Goal: Task Accomplishment & Management: Complete application form

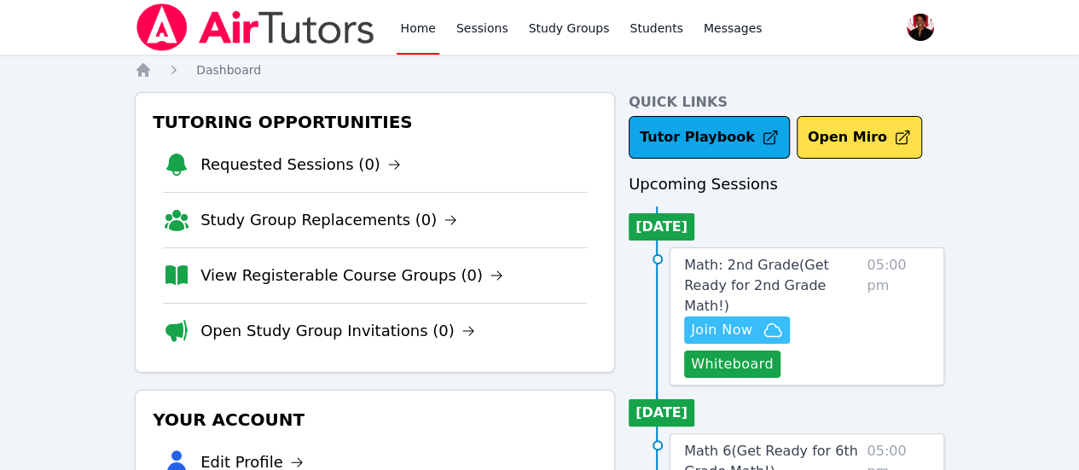
click at [774, 320] on span "Join Now" at bounding box center [737, 330] width 92 height 20
click at [768, 266] on span "Math: 2nd Grade ( Get Ready for 2nd Grade Math! )" at bounding box center [756, 285] width 145 height 57
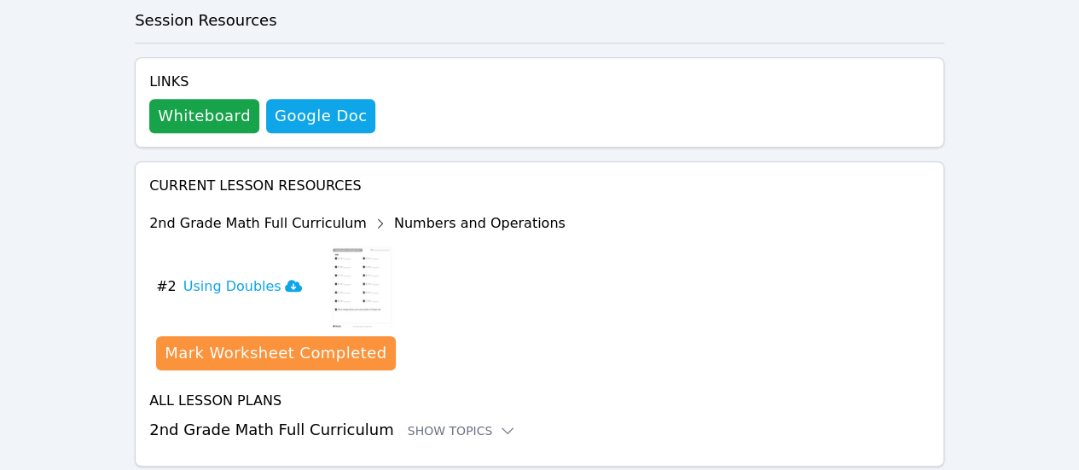
scroll to position [539, 0]
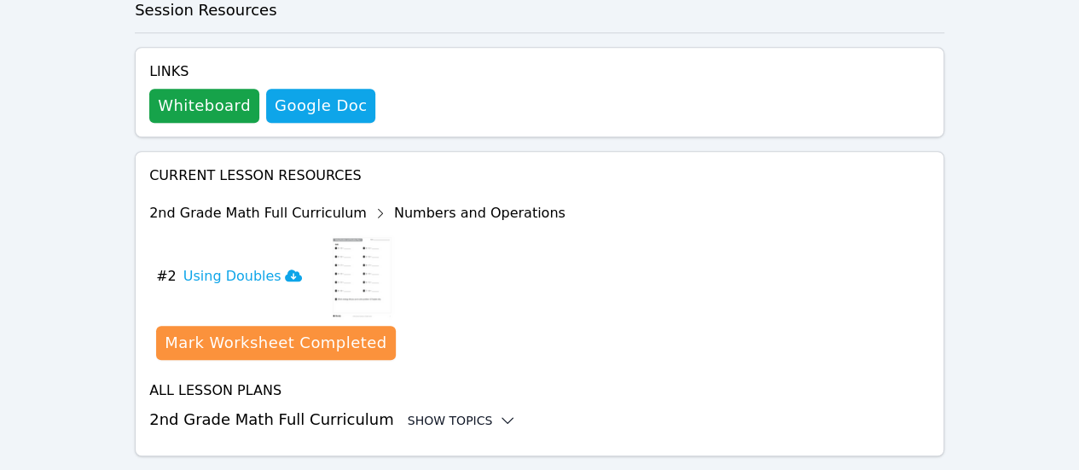
click at [448, 412] on div "Show Topics" at bounding box center [462, 420] width 109 height 17
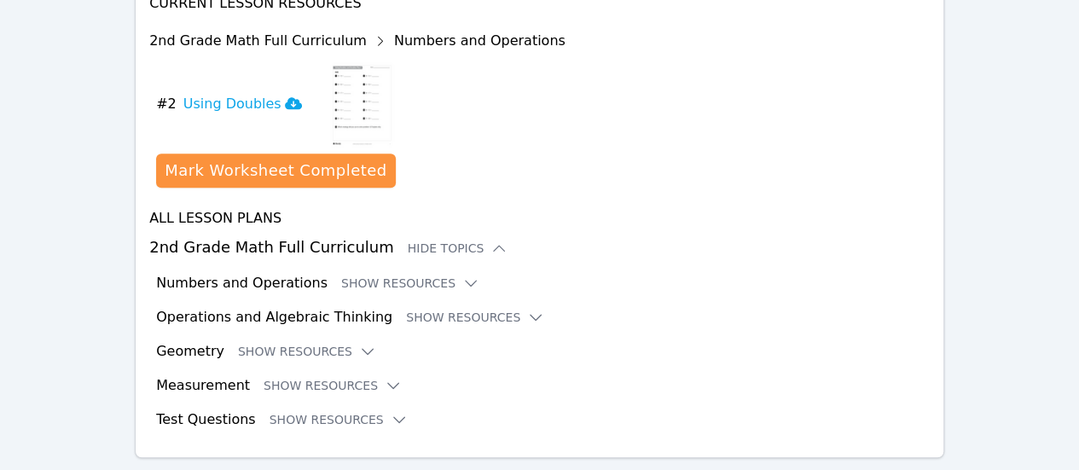
scroll to position [713, 0]
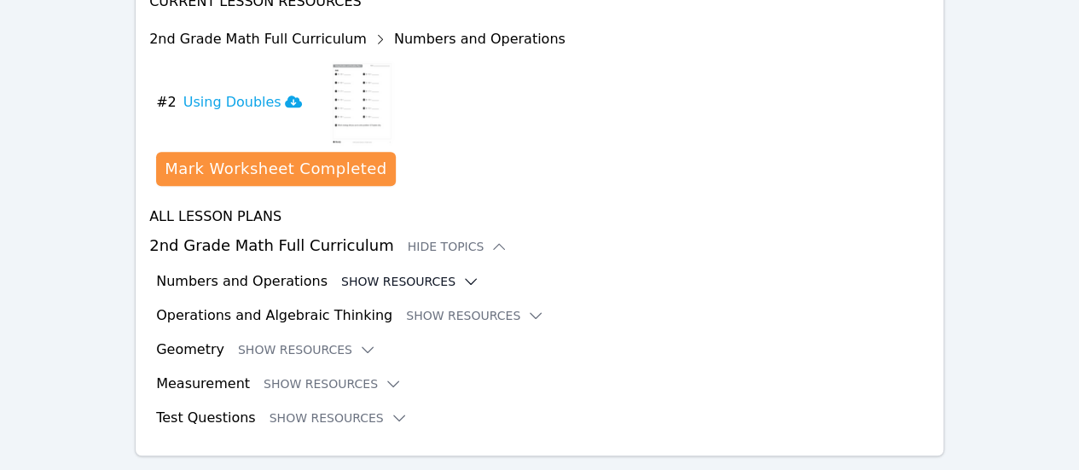
click at [415, 273] on button "Show Resources" at bounding box center [410, 281] width 138 height 17
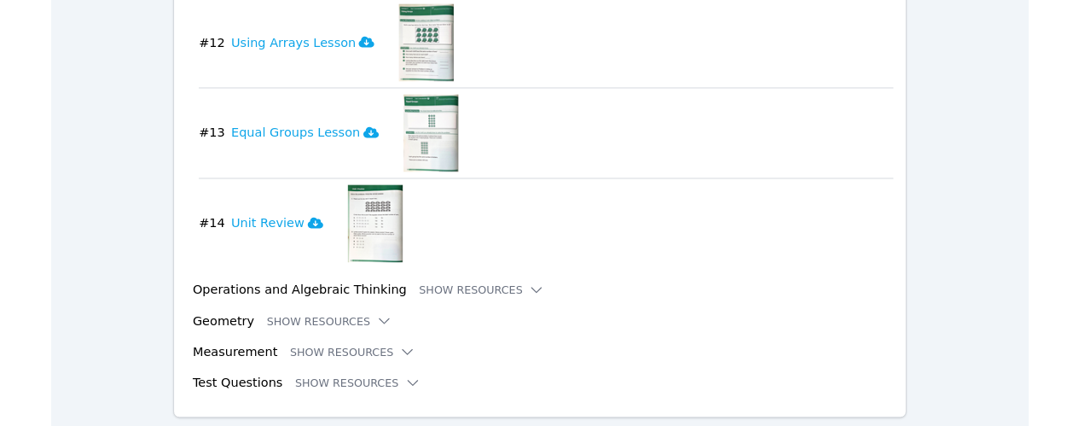
scroll to position [2147, 0]
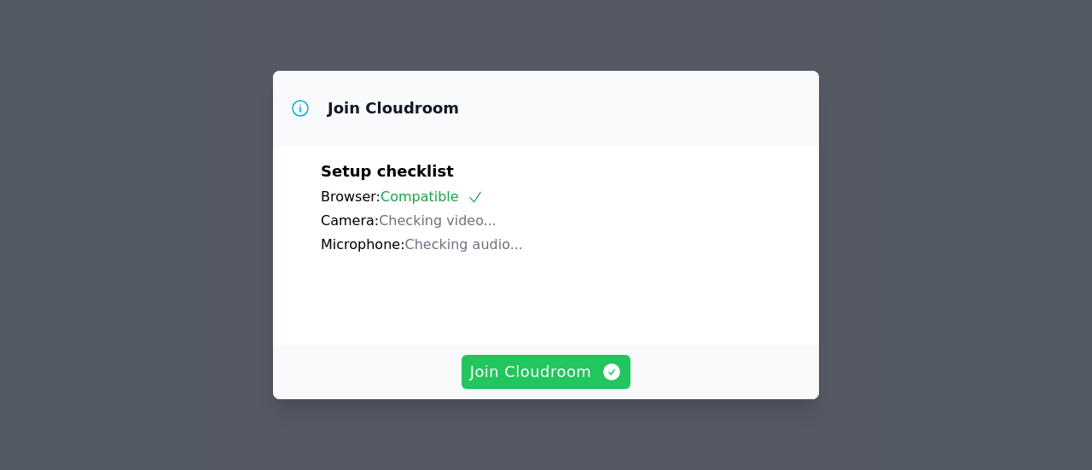
click at [502, 380] on span "Join Cloudroom" at bounding box center [546, 372] width 153 height 24
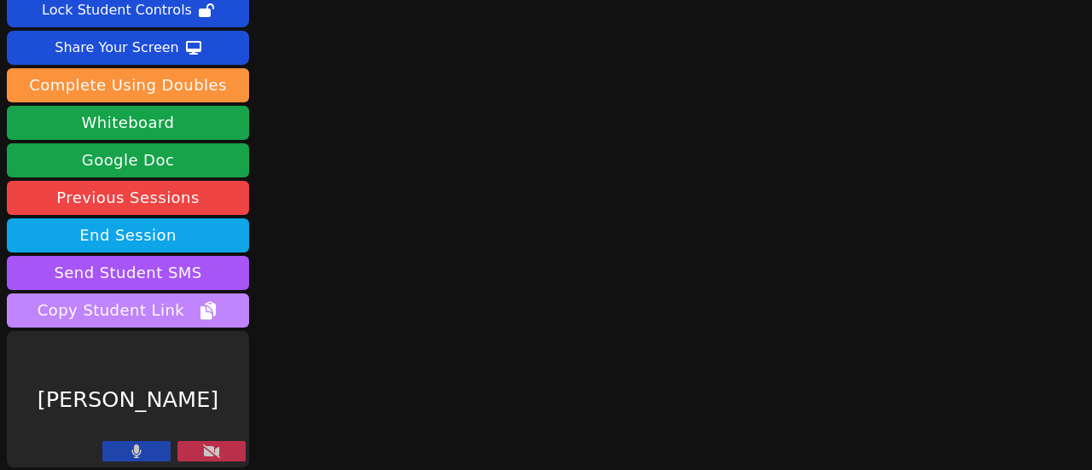
scroll to position [119, 0]
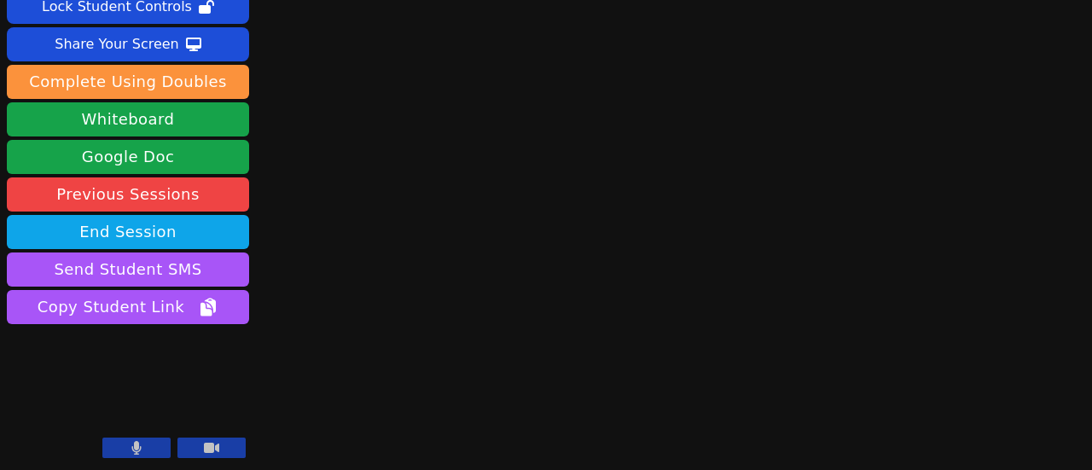
click at [150, 445] on button at bounding box center [136, 448] width 68 height 20
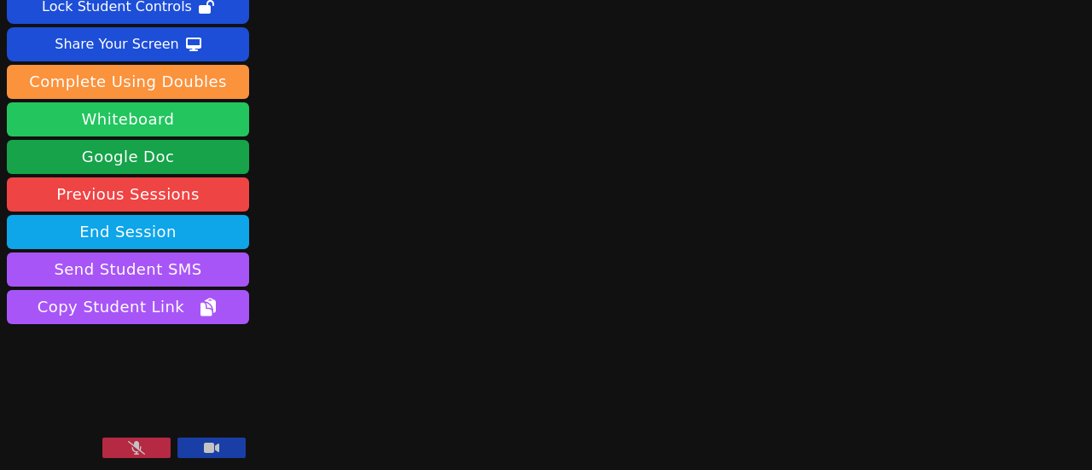
click at [218, 120] on button "Whiteboard" at bounding box center [128, 119] width 242 height 34
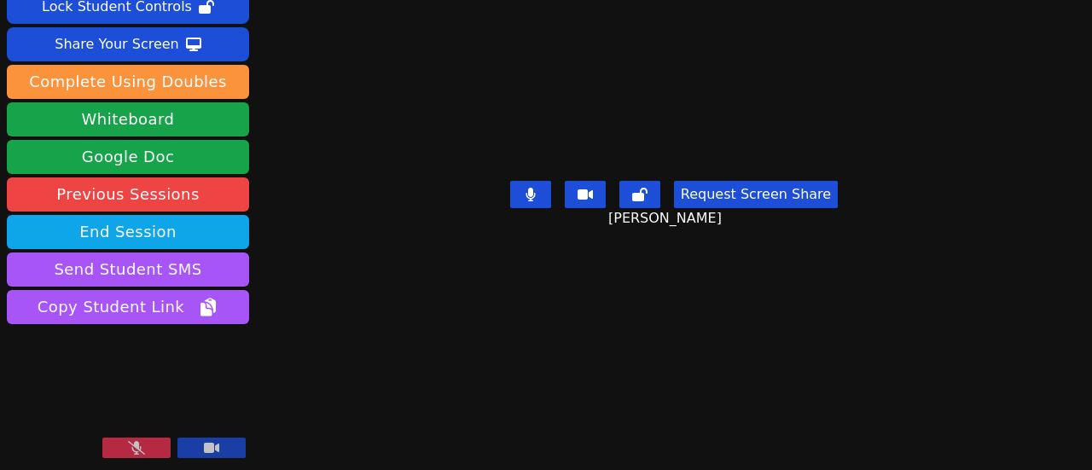
click at [112, 445] on button at bounding box center [136, 448] width 68 height 20
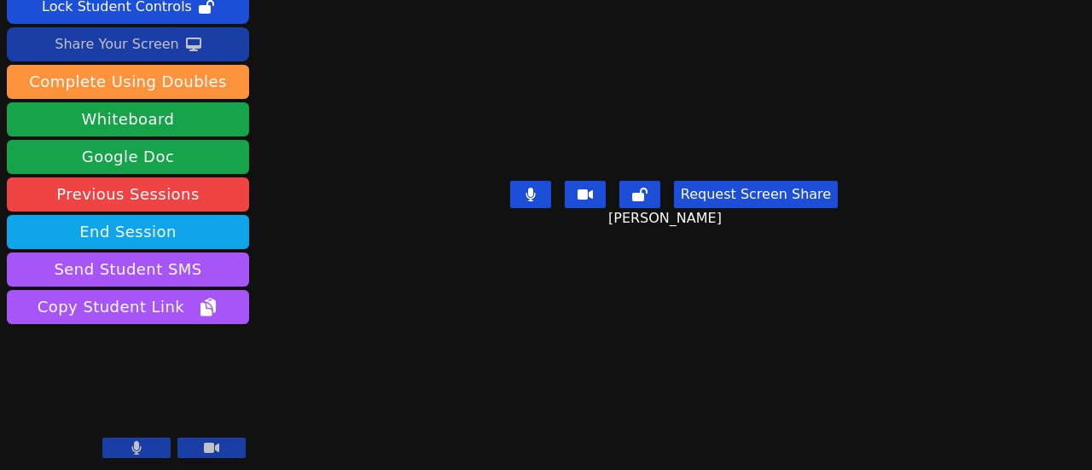
click at [195, 42] on button "Share Your Screen" at bounding box center [128, 44] width 242 height 34
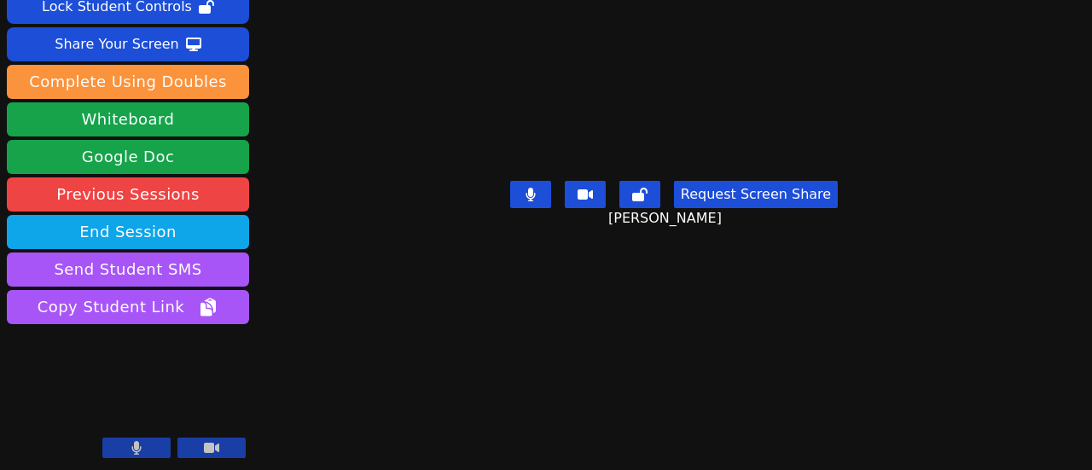
scroll to position [0, 0]
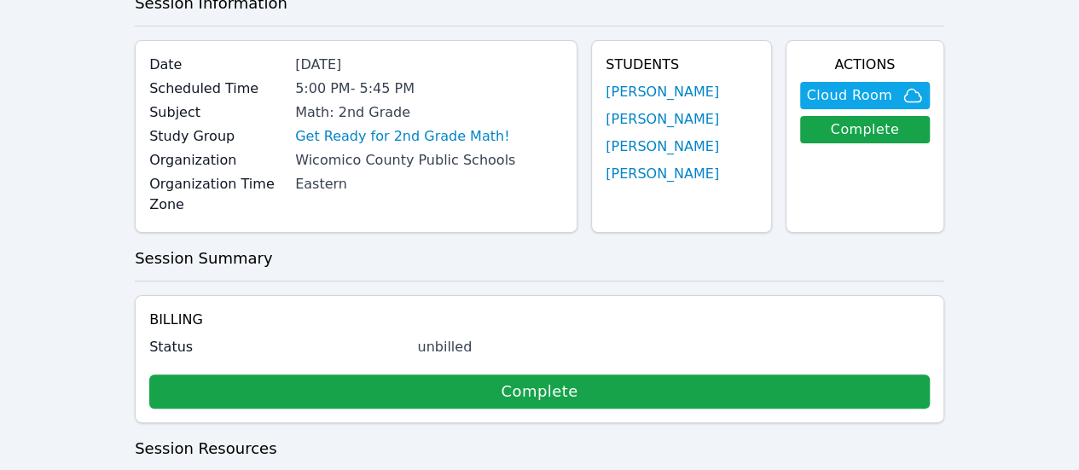
scroll to position [341, 0]
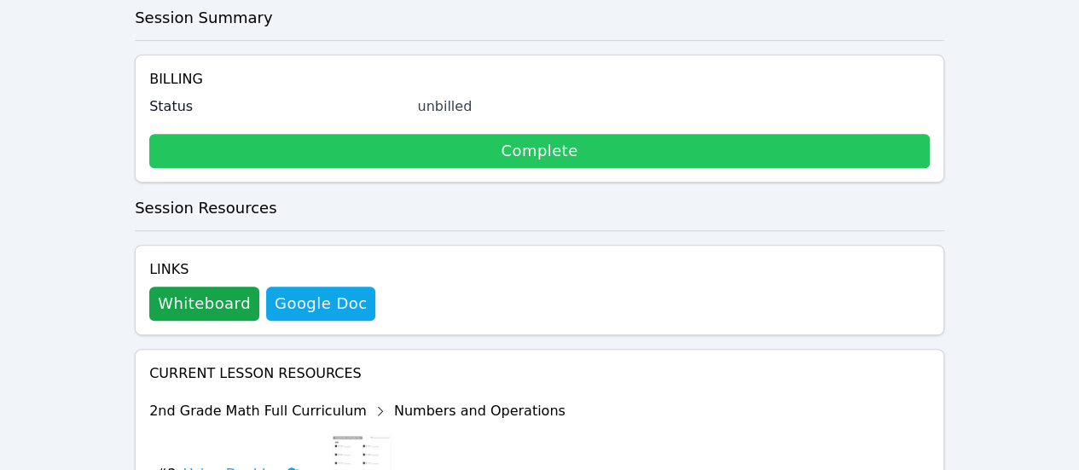
click at [317, 134] on link "Complete" at bounding box center [539, 151] width 781 height 34
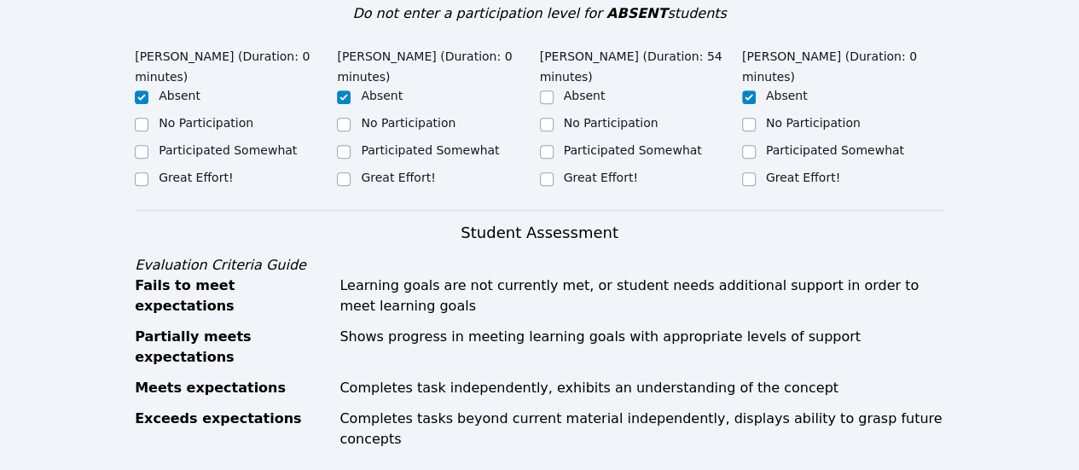
scroll to position [512, 0]
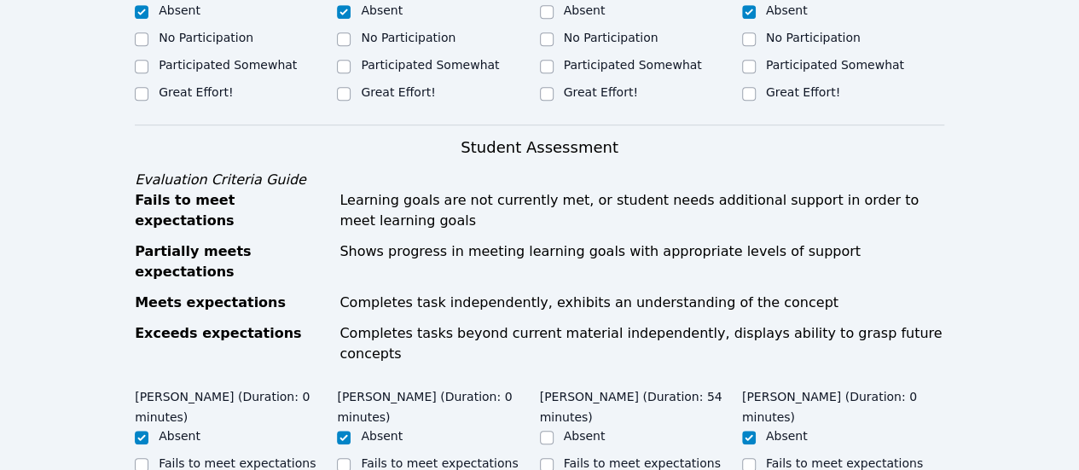
click at [594, 85] on label "Great Effort!" at bounding box center [601, 92] width 74 height 14
click at [554, 87] on input "Great Effort!" at bounding box center [547, 94] width 14 height 14
checkbox input "true"
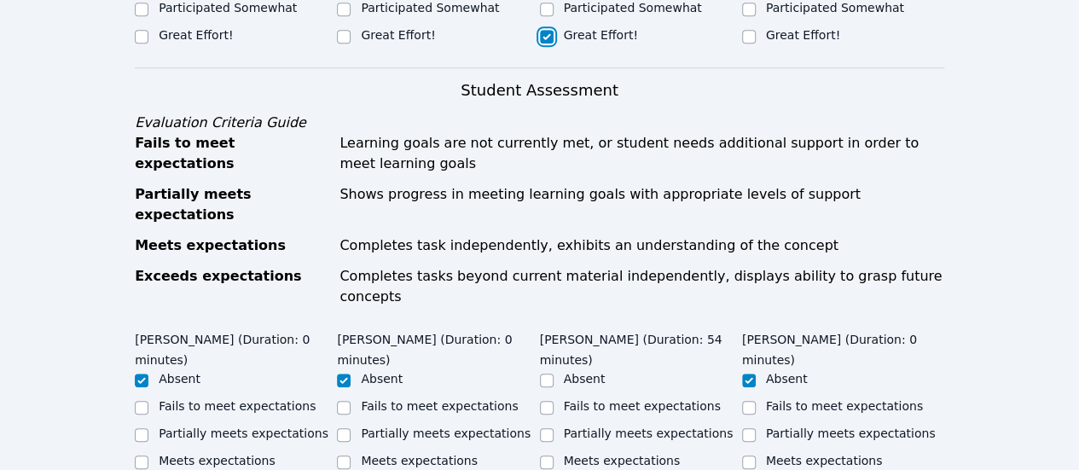
scroll to position [768, 0]
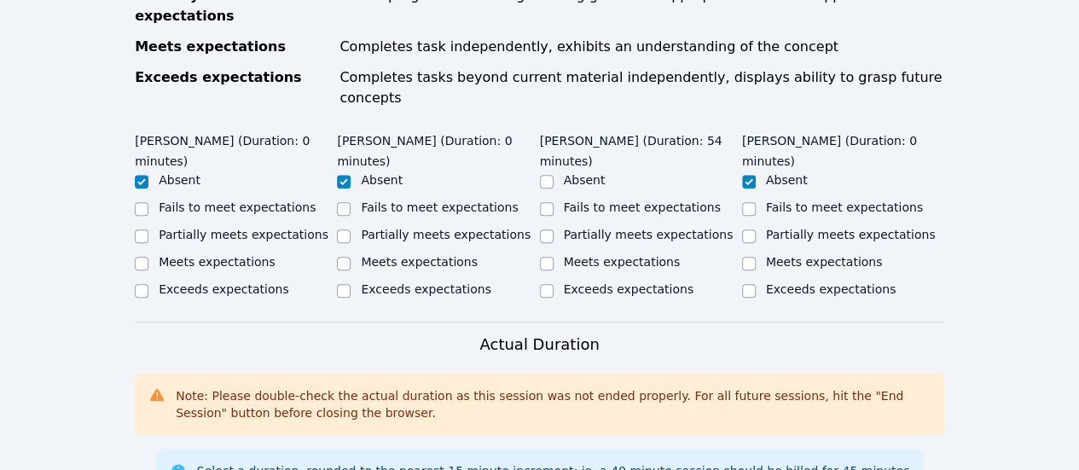
click at [614, 255] on label "Meets expectations" at bounding box center [622, 262] width 117 height 14
click at [554, 257] on input "Meets expectations" at bounding box center [547, 264] width 14 height 14
checkbox input "true"
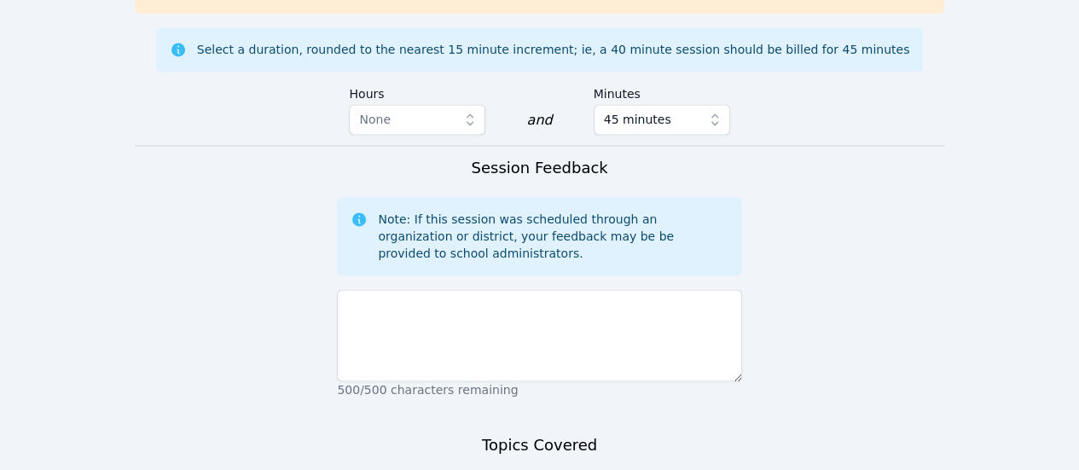
scroll to position [1195, 0]
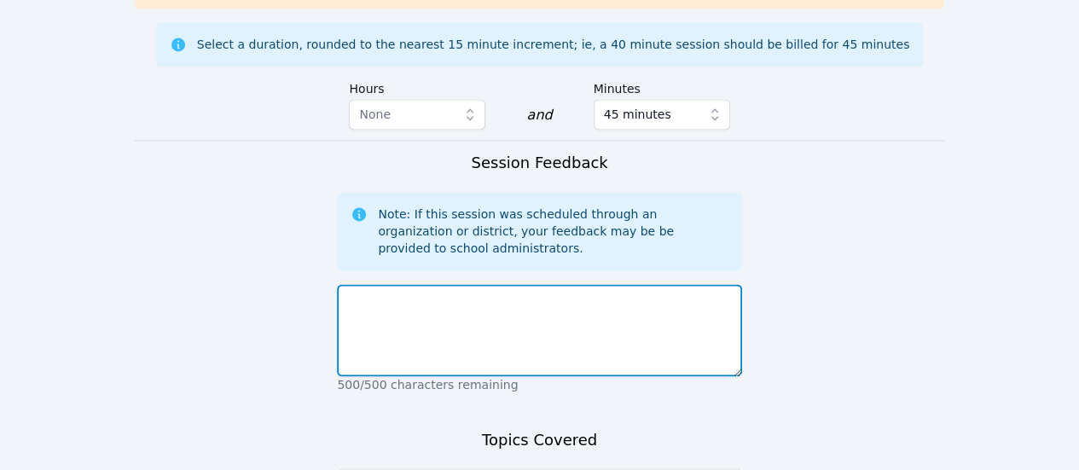
drag, startPoint x: 476, startPoint y: 296, endPoint x: 474, endPoint y: 320, distance: 24.0
click at [477, 293] on textarea at bounding box center [539, 330] width 404 height 92
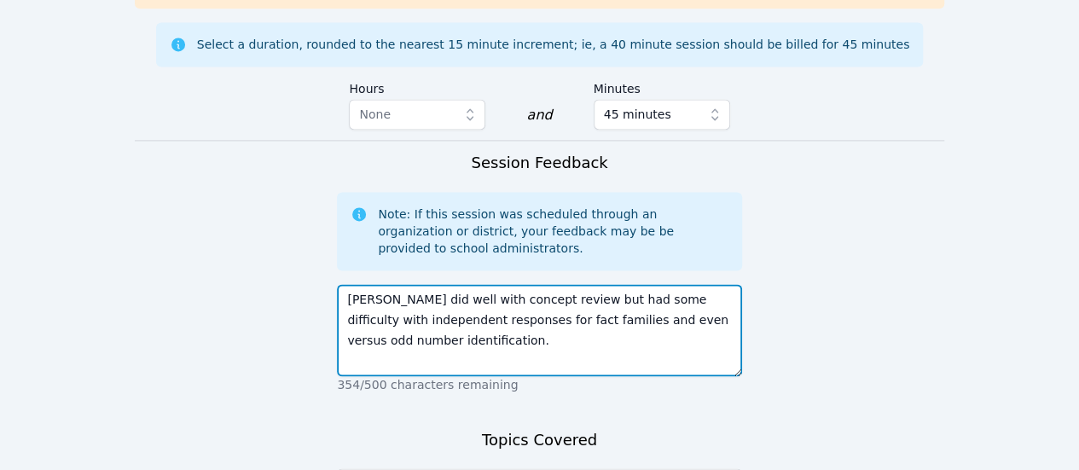
drag, startPoint x: 531, startPoint y: 255, endPoint x: 448, endPoint y: 261, distance: 83.0
click at [448, 284] on textarea "Kyler did well with concept review but had some difficulty with independent res…" at bounding box center [539, 330] width 404 height 92
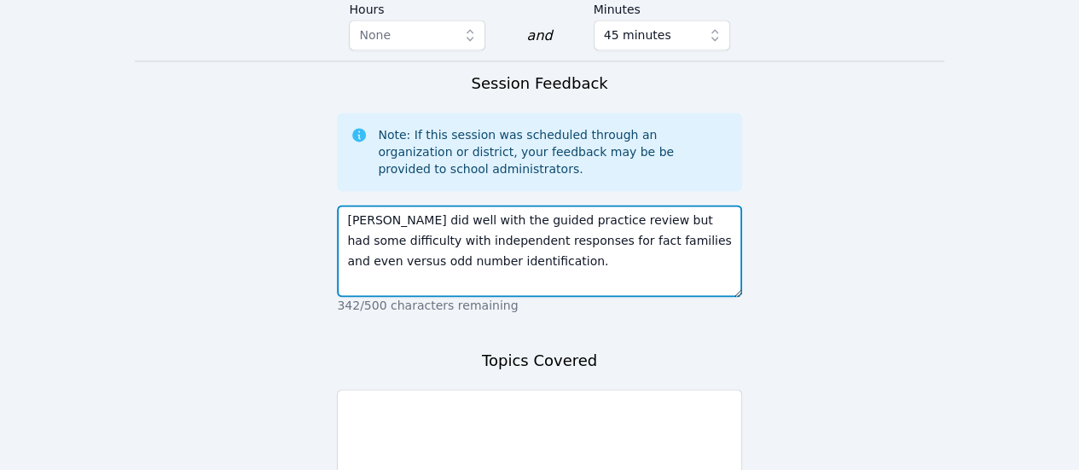
scroll to position [1399, 0]
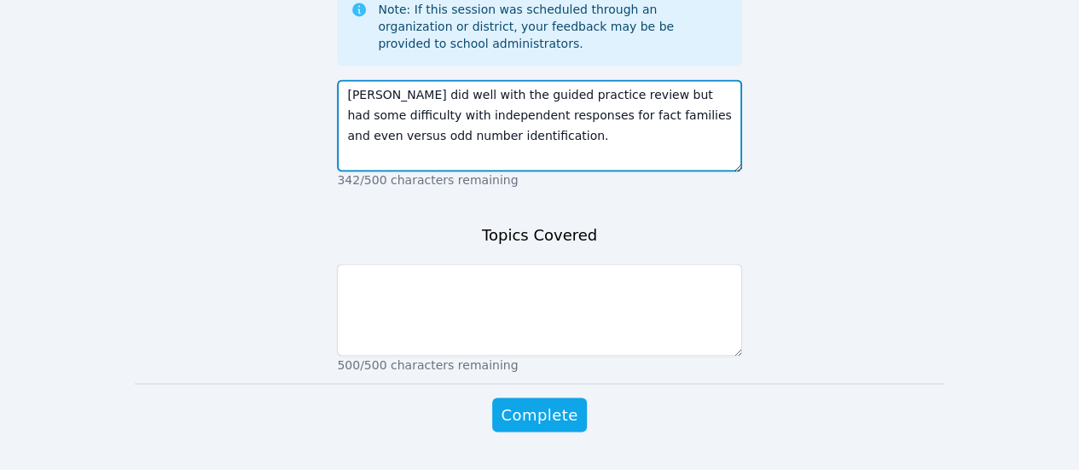
type textarea "Kyler did well with the guided practice review but had some difficulty with ind…"
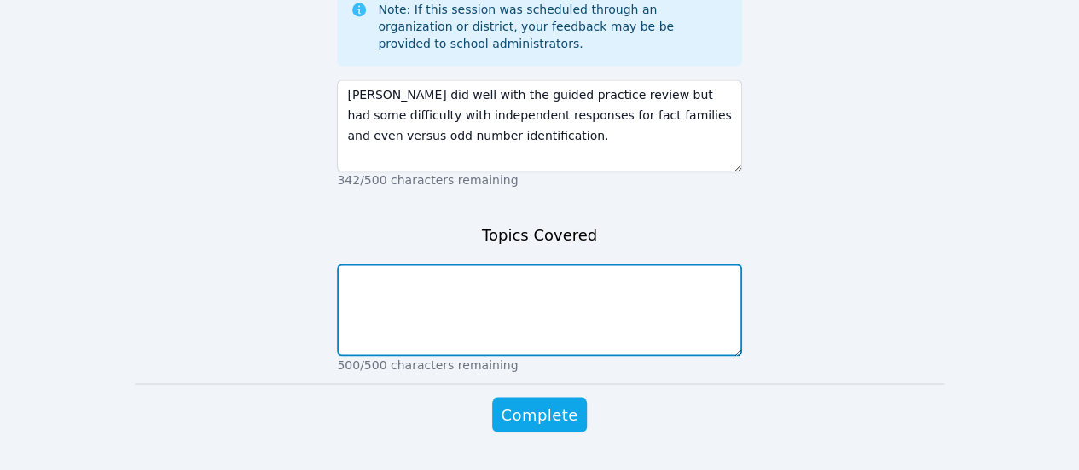
drag, startPoint x: 476, startPoint y: 289, endPoint x: 483, endPoint y: 363, distance: 73.7
click at [479, 289] on textarea at bounding box center [539, 310] width 404 height 92
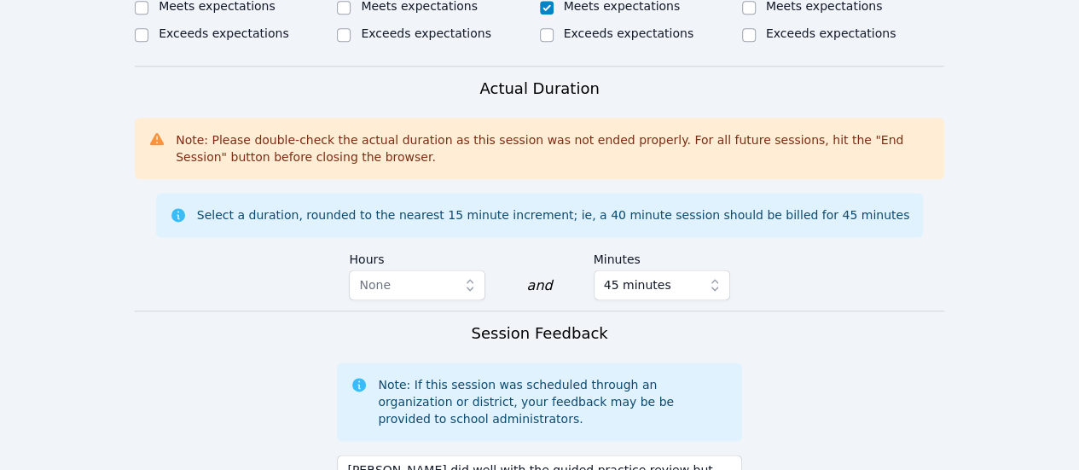
scroll to position [1280, 0]
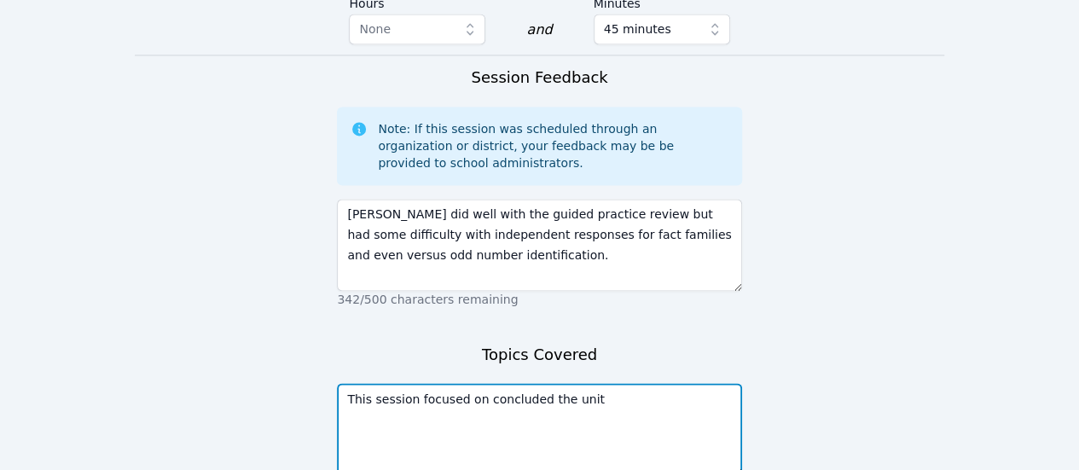
click at [680, 383] on textarea "This session focused on concluded the unit" at bounding box center [539, 429] width 404 height 92
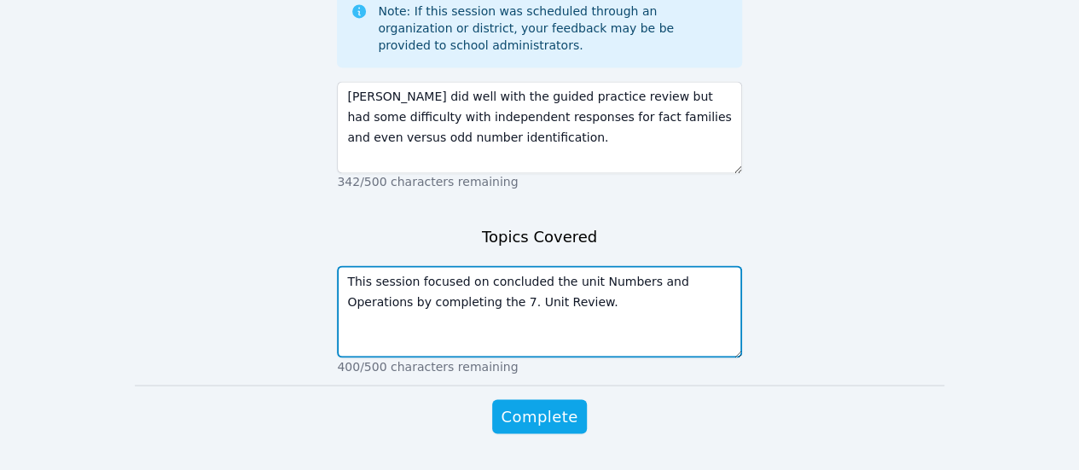
scroll to position [1399, 0]
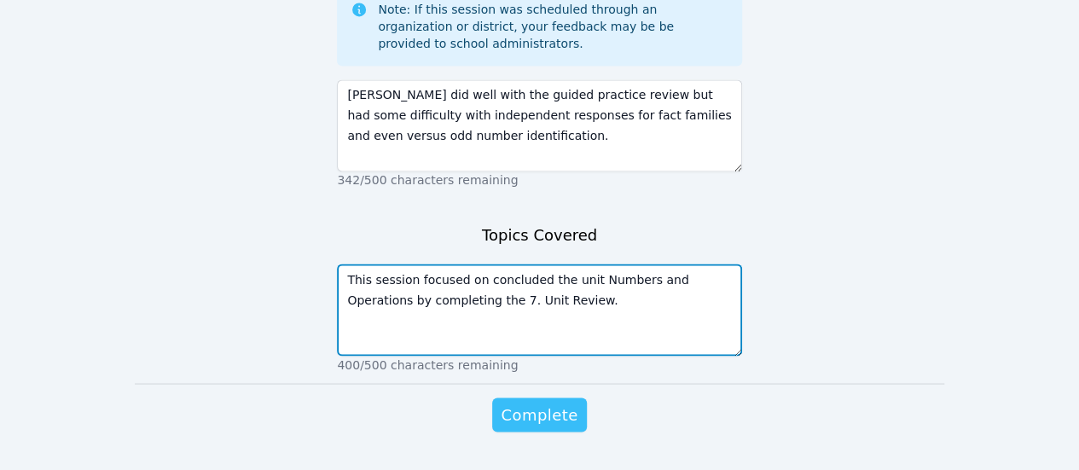
type textarea "This session focused on concluded the unit Numbers and Operations by completing…"
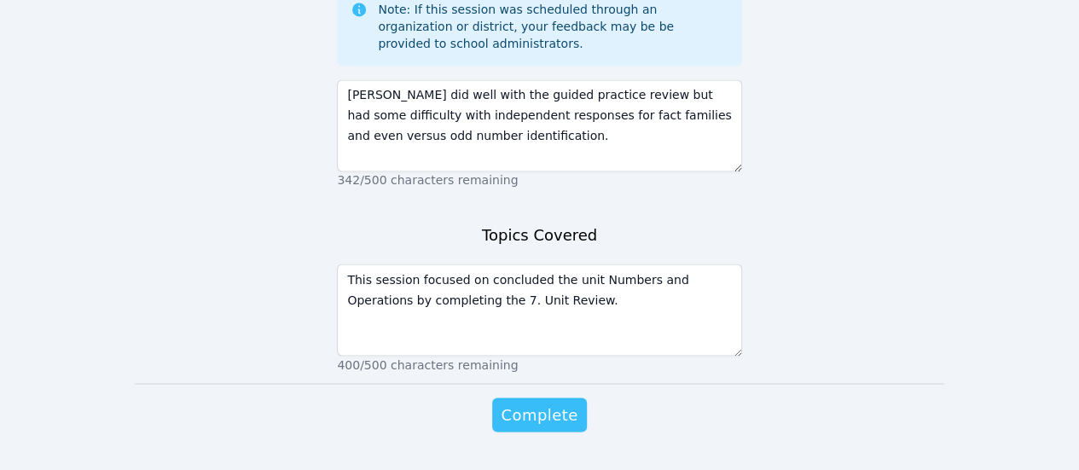
click at [570, 403] on span "Complete" at bounding box center [539, 415] width 77 height 24
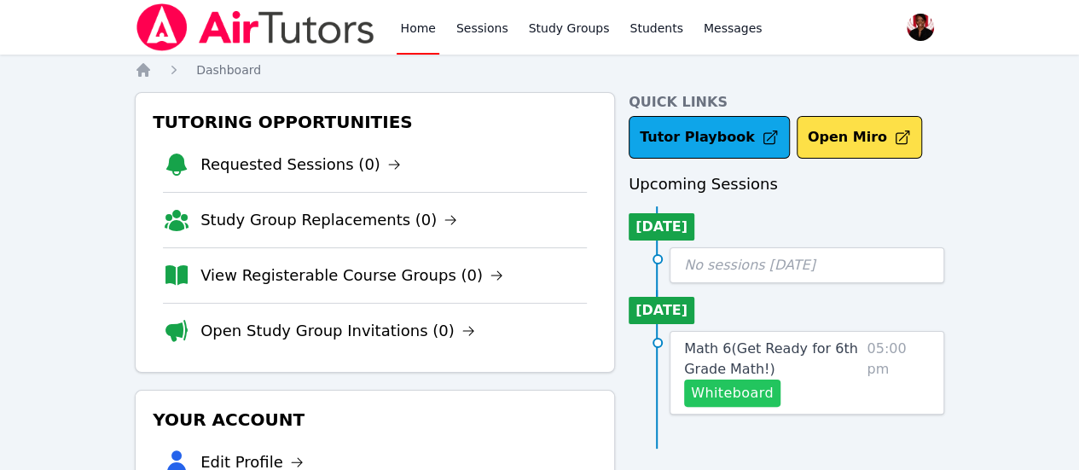
click at [777, 398] on button "Whiteboard" at bounding box center [732, 393] width 96 height 27
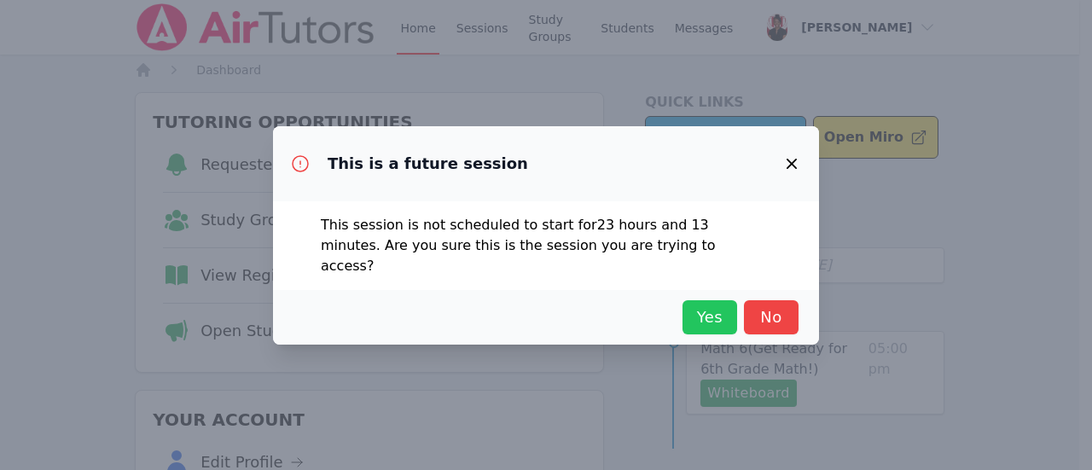
click at [724, 320] on button "Yes" at bounding box center [710, 317] width 55 height 34
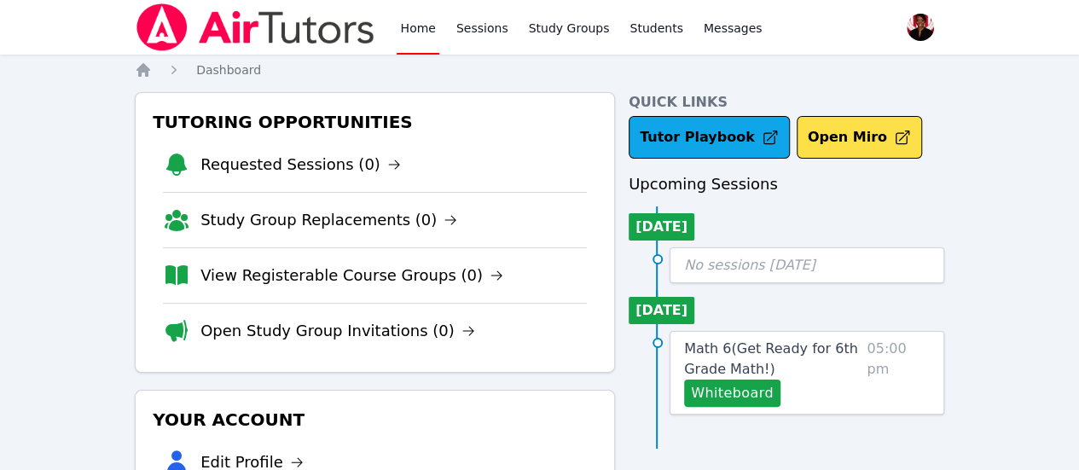
scroll to position [85, 0]
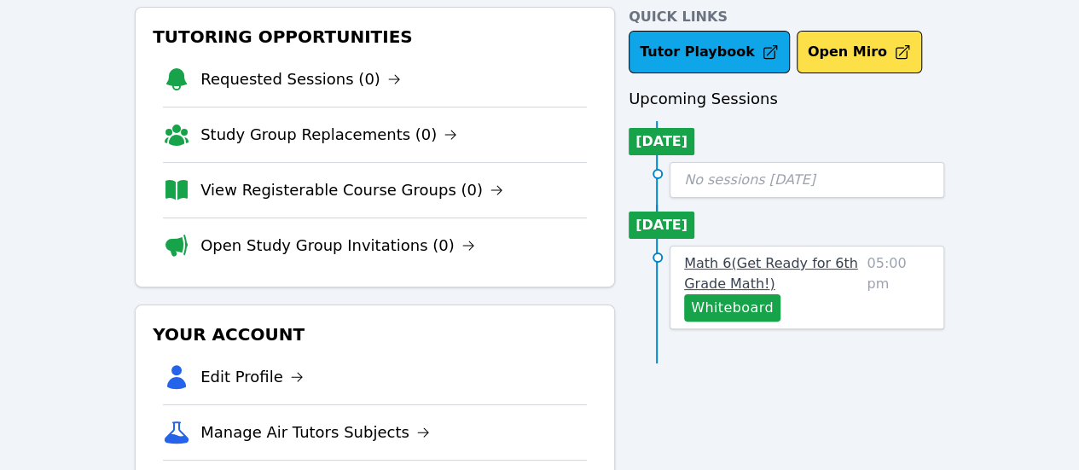
click at [792, 253] on link "Math 6 ( Get Ready for 6th Grade Math! )" at bounding box center [772, 273] width 176 height 41
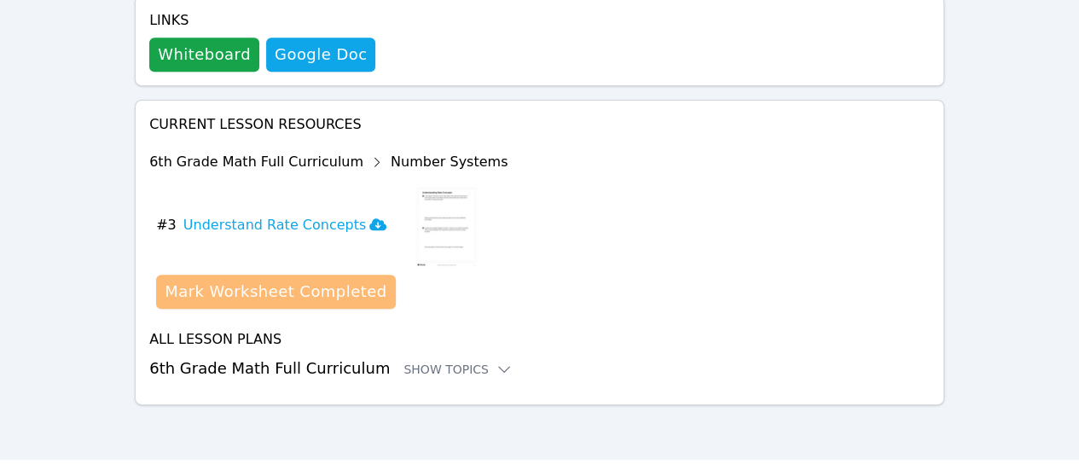
scroll to position [539, 0]
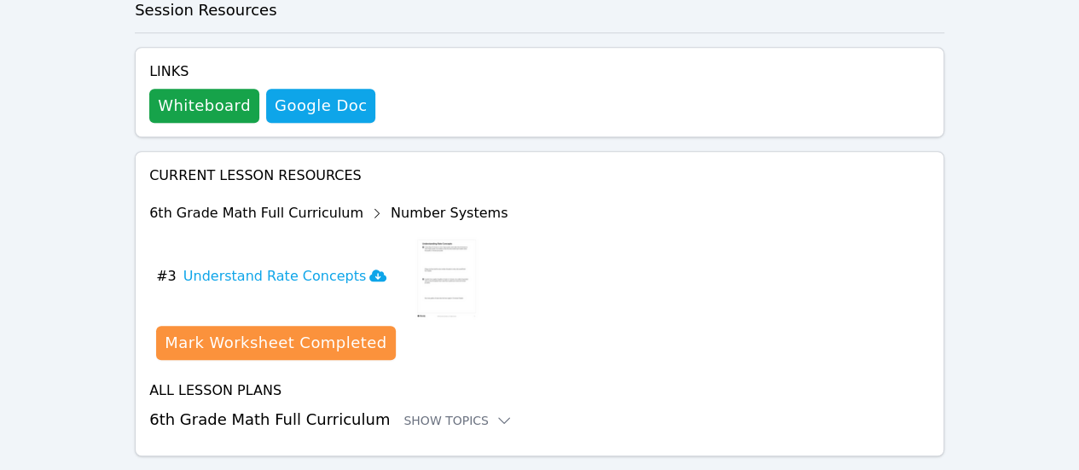
click at [439, 408] on h3 "6th Grade Math Full Curriculum Show Topics" at bounding box center [539, 420] width 781 height 24
click at [447, 412] on div "Show Topics" at bounding box center [458, 420] width 109 height 17
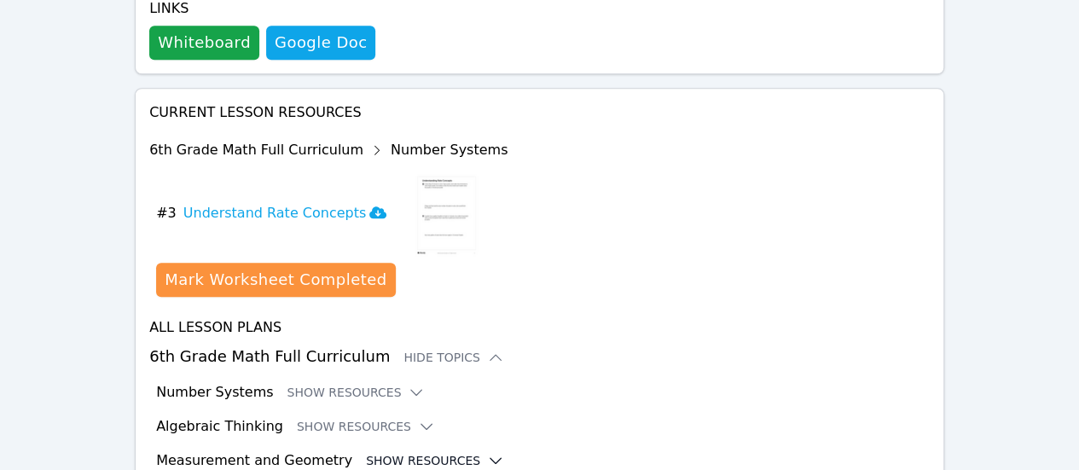
scroll to position [679, 0]
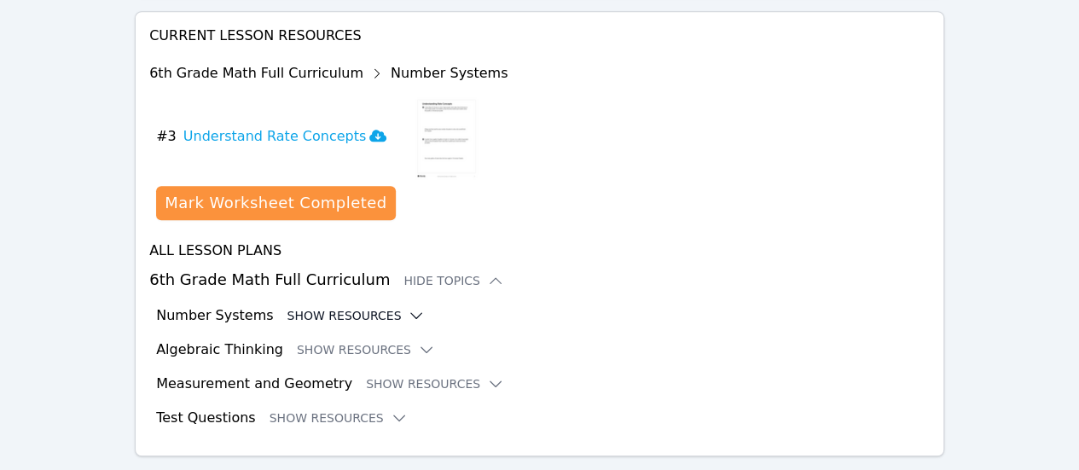
click at [361, 307] on button "Show Resources" at bounding box center [356, 315] width 138 height 17
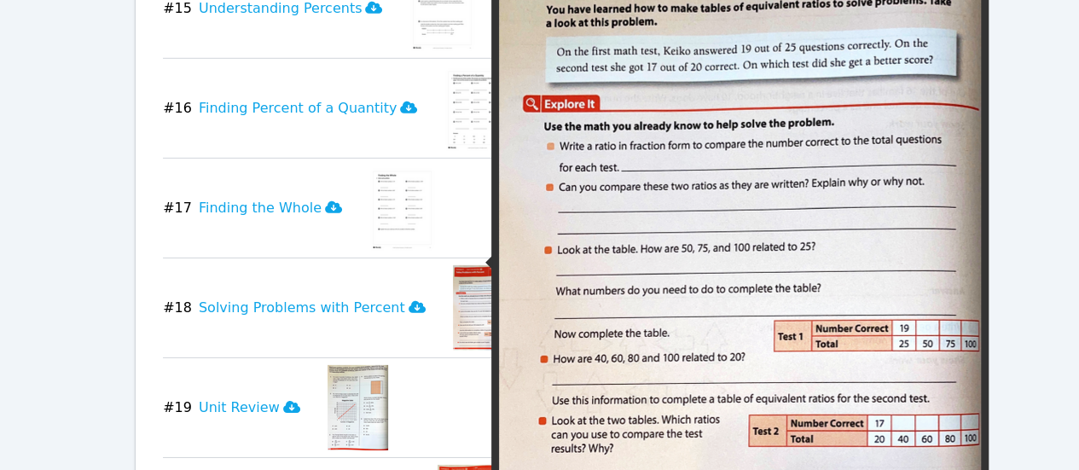
scroll to position [2642, 0]
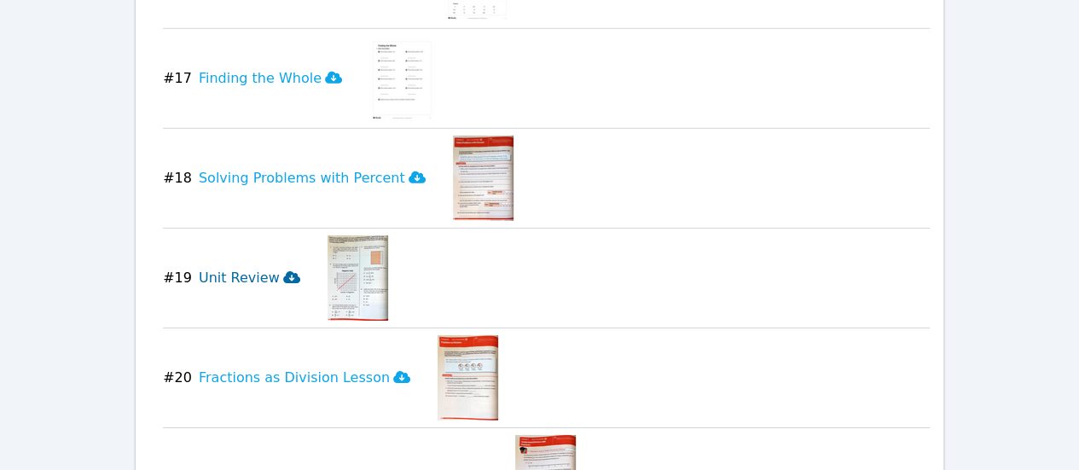
click at [283, 271] on icon at bounding box center [291, 277] width 17 height 12
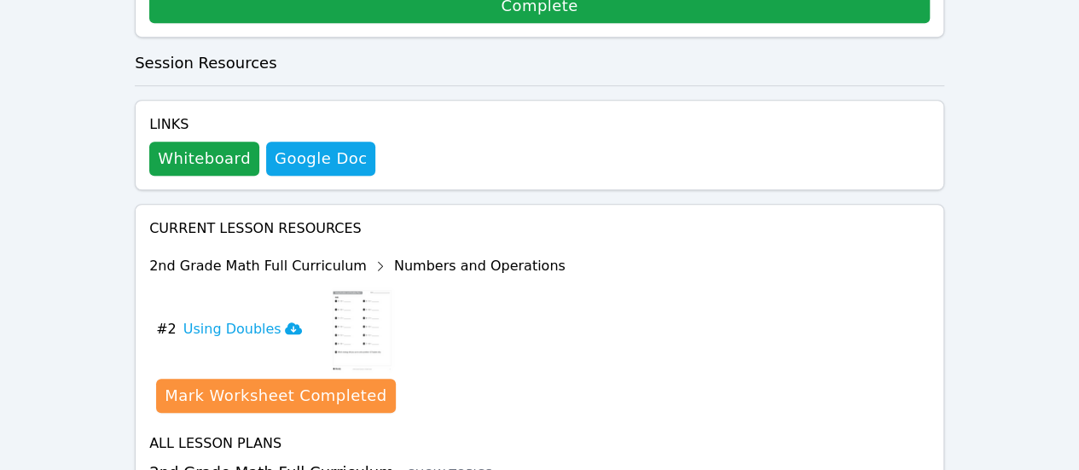
scroll to position [539, 0]
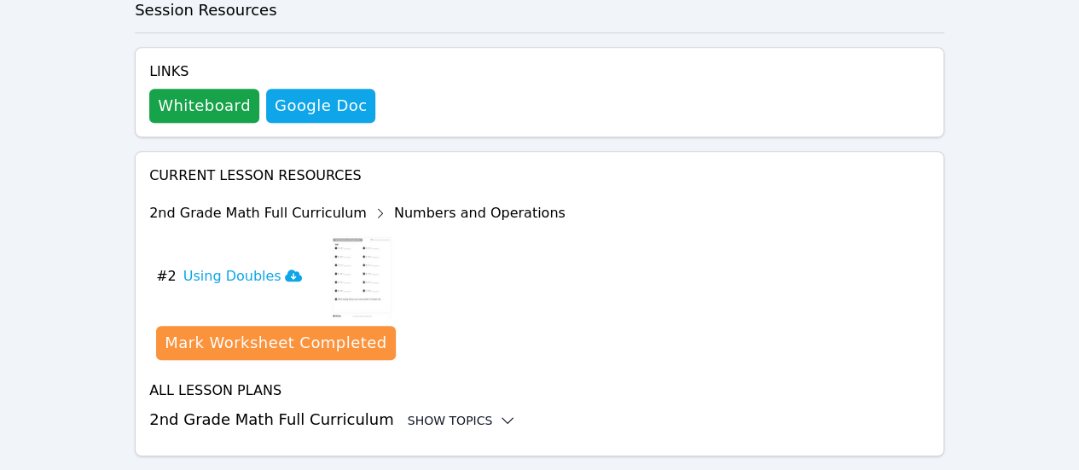
click at [453, 412] on div "Show Topics" at bounding box center [462, 420] width 109 height 17
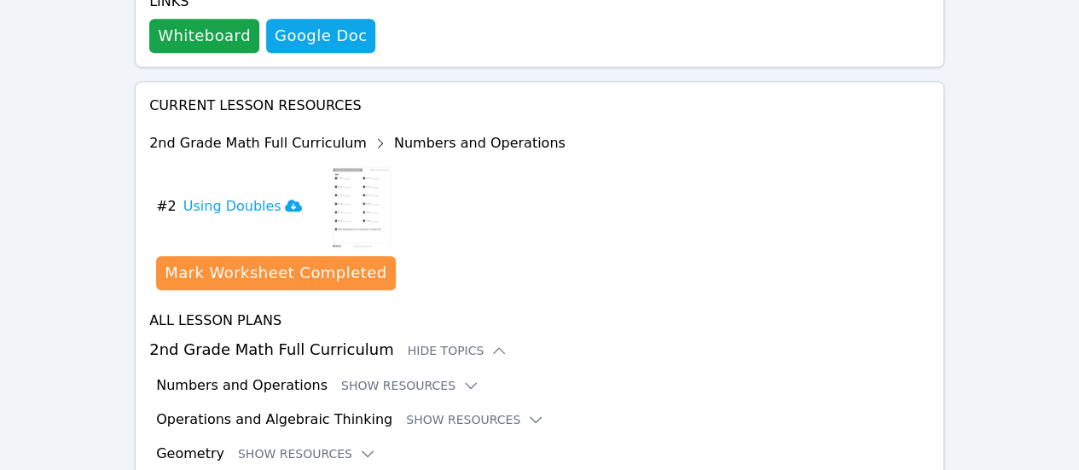
scroll to position [710, 0]
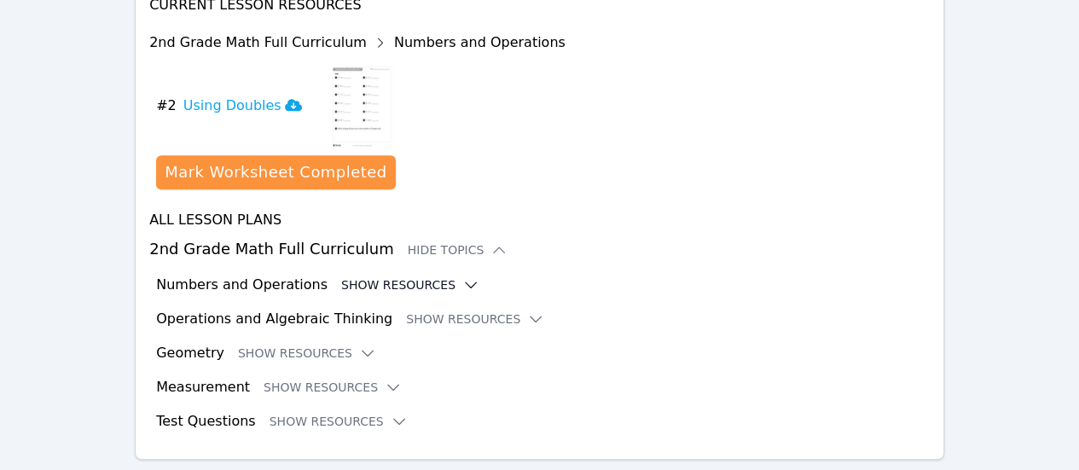
click at [411, 276] on button "Show Resources" at bounding box center [410, 284] width 138 height 17
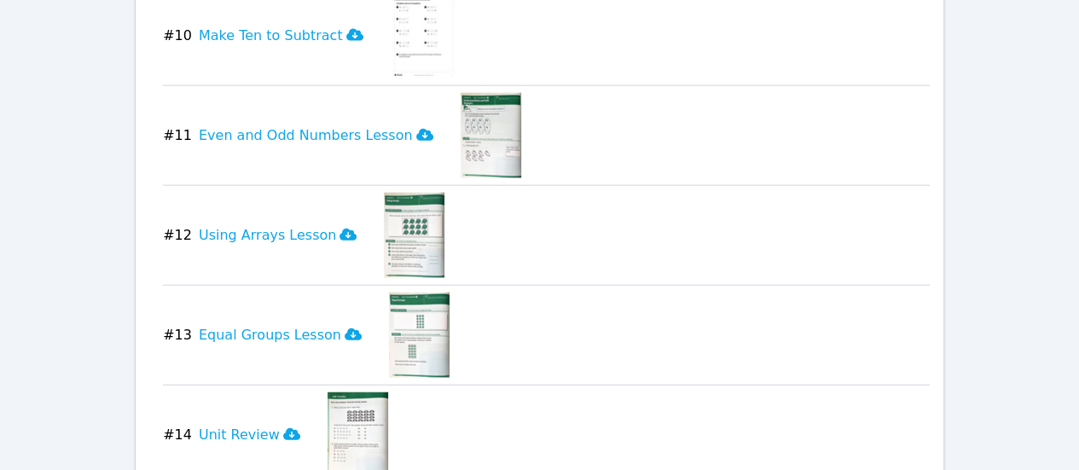
scroll to position [2147, 0]
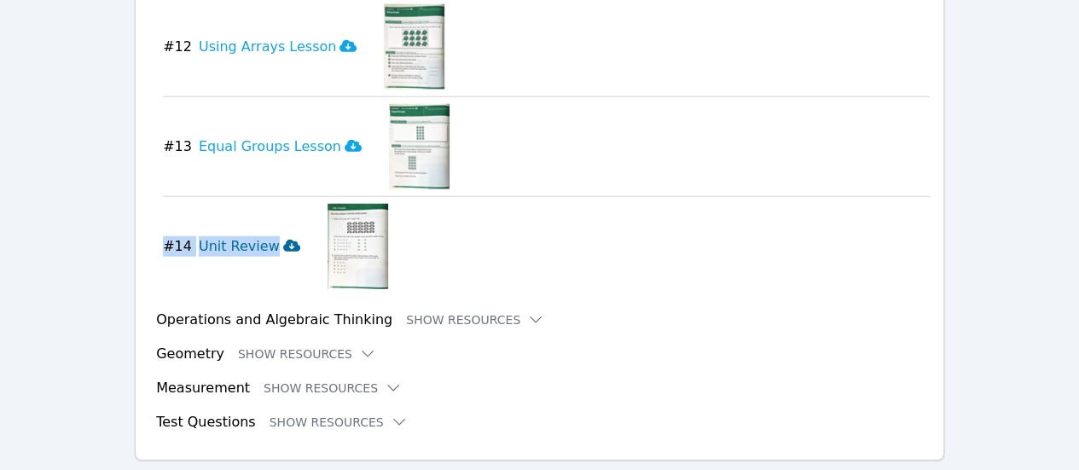
drag, startPoint x: 155, startPoint y: 202, endPoint x: 223, endPoint y: 202, distance: 67.4
copy button "# 14 Unit Review"
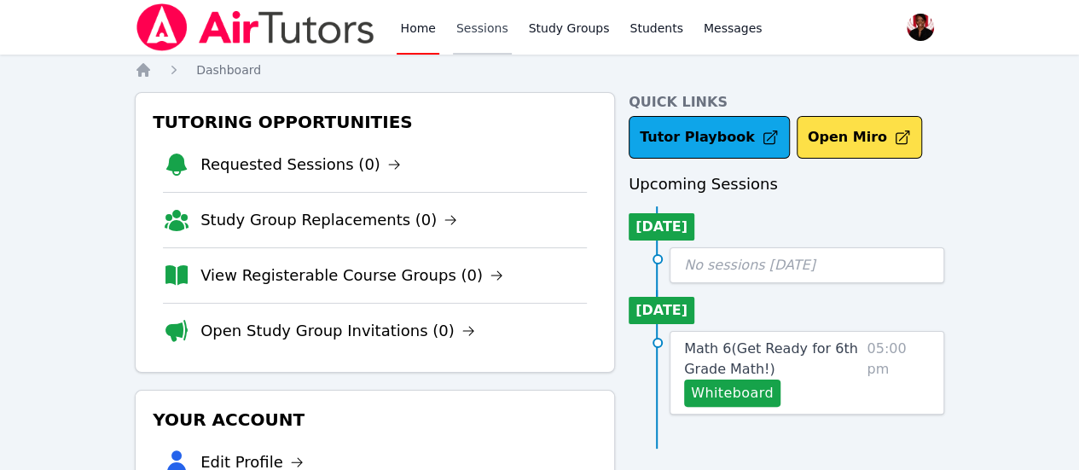
click at [486, 27] on link "Sessions" at bounding box center [482, 27] width 59 height 55
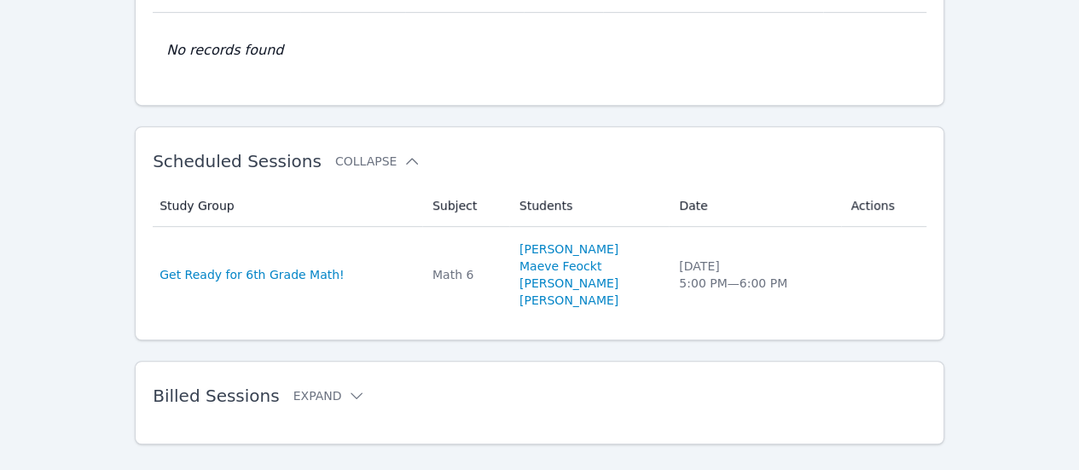
scroll to position [420, 0]
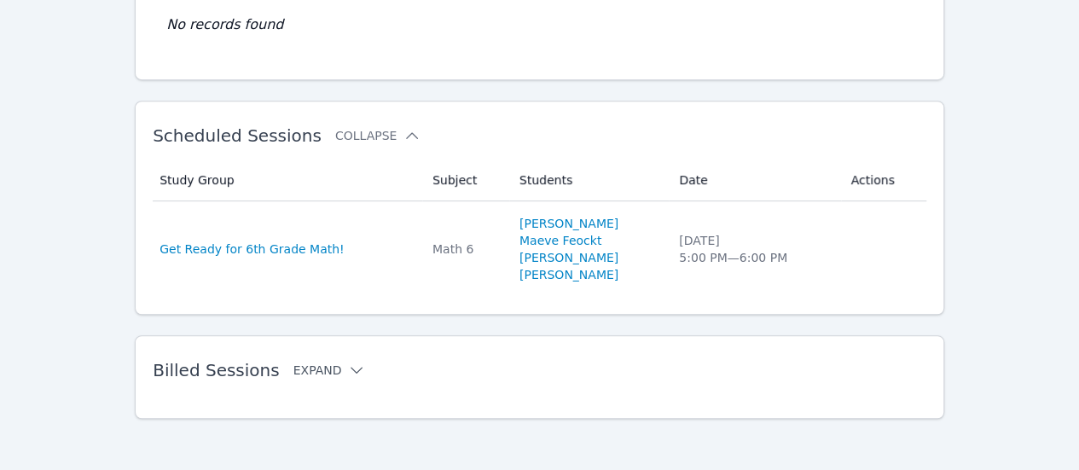
click at [348, 366] on icon at bounding box center [356, 370] width 17 height 17
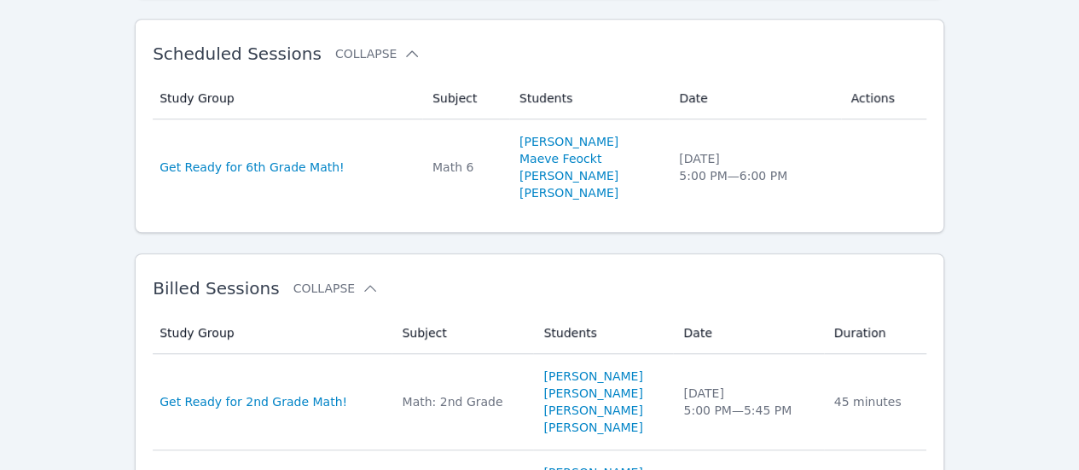
scroll to position [499, 0]
